Goal: Check status

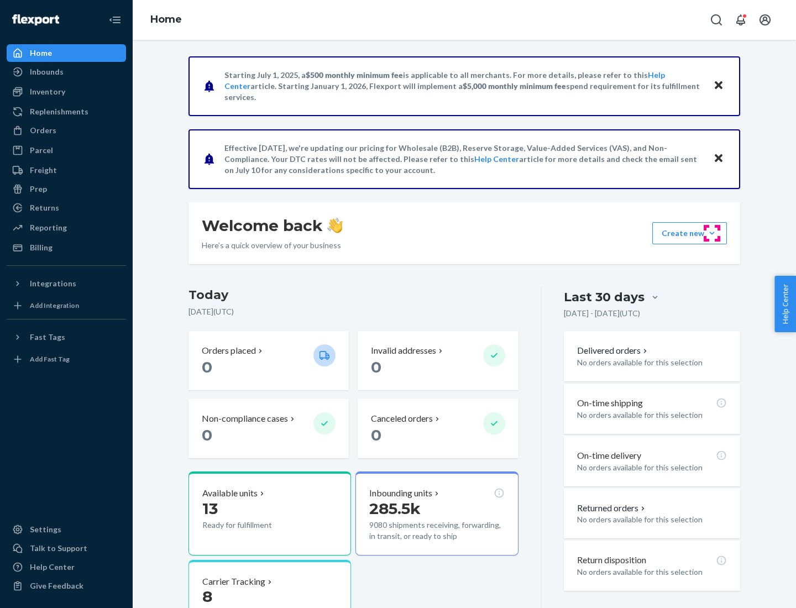
click at [712, 233] on button "Create new Create new inbound Create new order Create new product" at bounding box center [690, 233] width 75 height 22
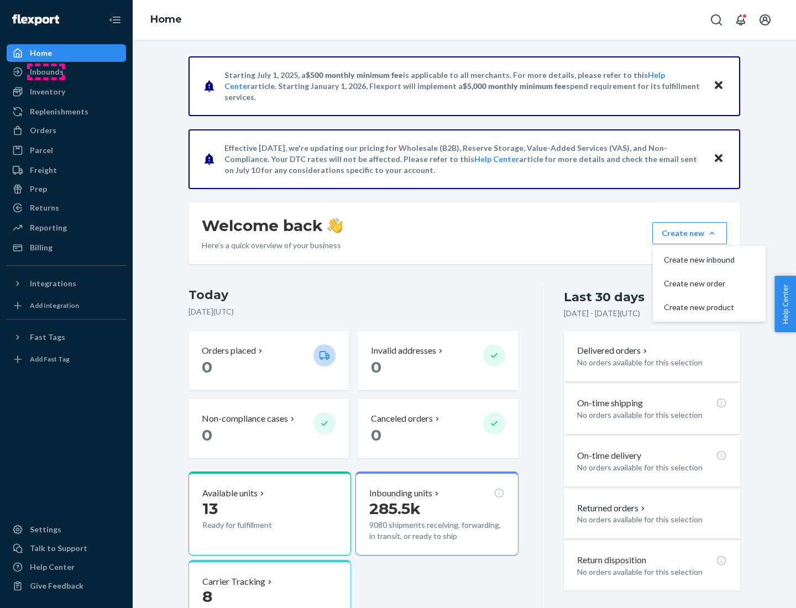
click at [46, 72] on div "Inbounds" at bounding box center [47, 71] width 34 height 11
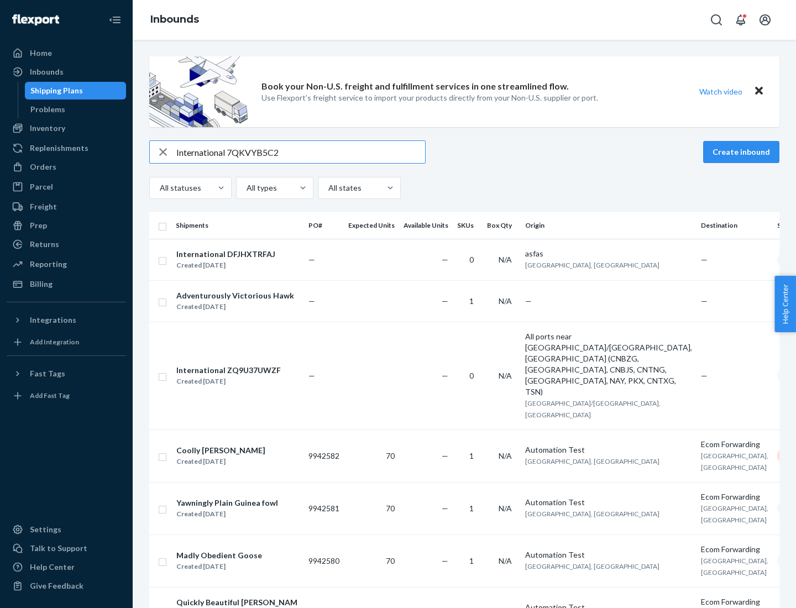
type input "International 7QKVYB5C29"
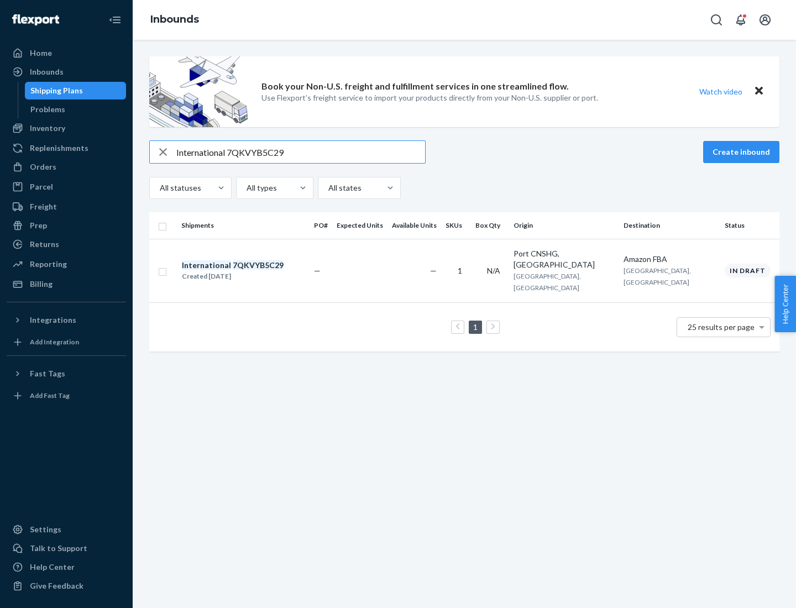
click at [252, 271] on div "Created [DATE]" at bounding box center [233, 276] width 102 height 11
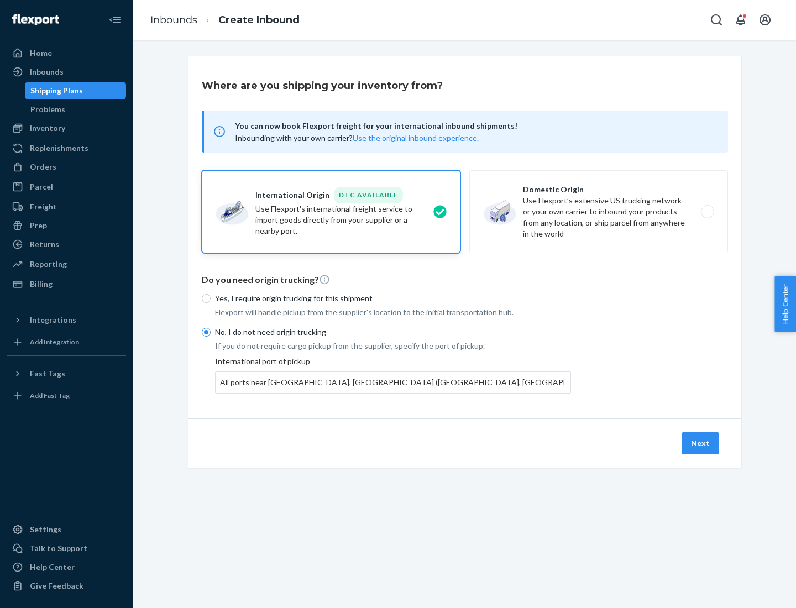
click at [701, 443] on button "Next" at bounding box center [701, 444] width 38 height 22
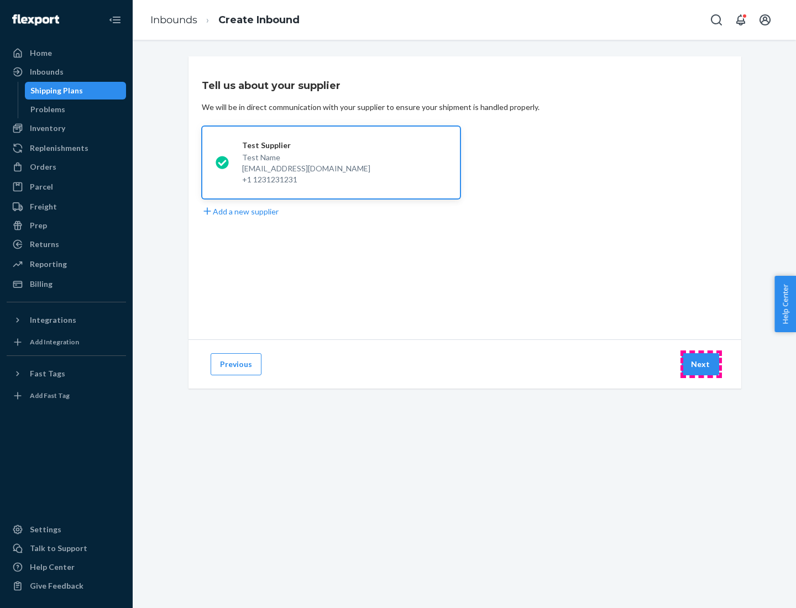
click at [701, 364] on button "Next" at bounding box center [701, 364] width 38 height 22
